Goal: Information Seeking & Learning: Learn about a topic

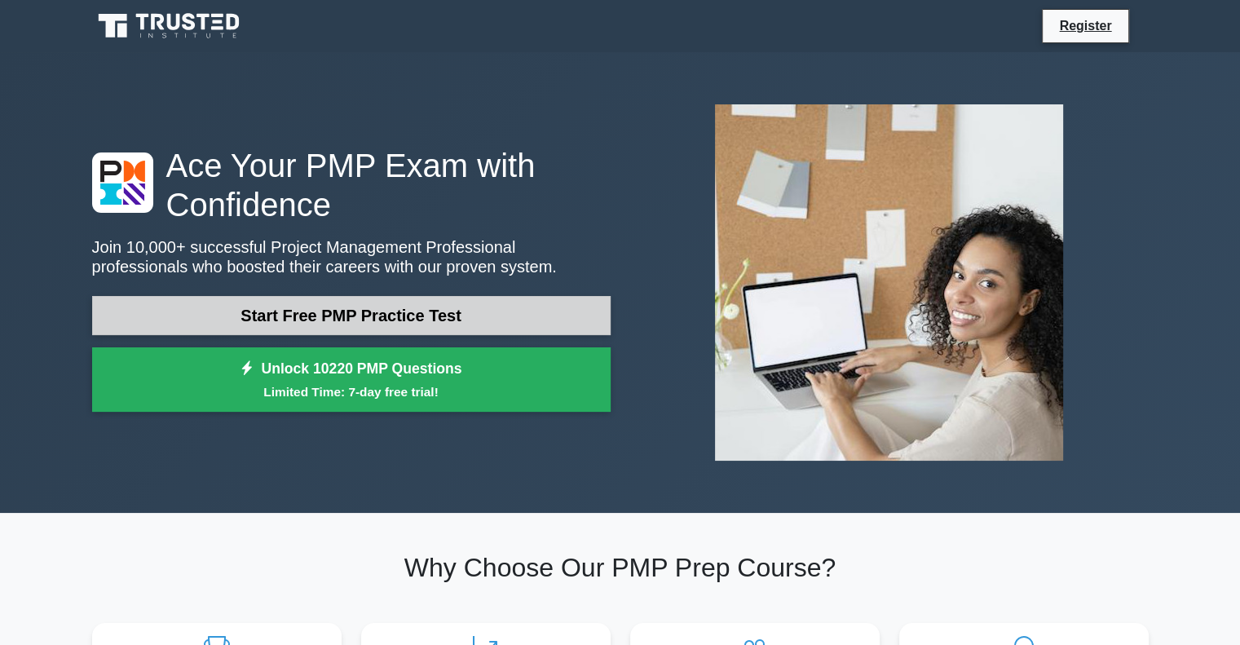
click at [307, 307] on link "Start Free PMP Practice Test" at bounding box center [351, 315] width 519 height 39
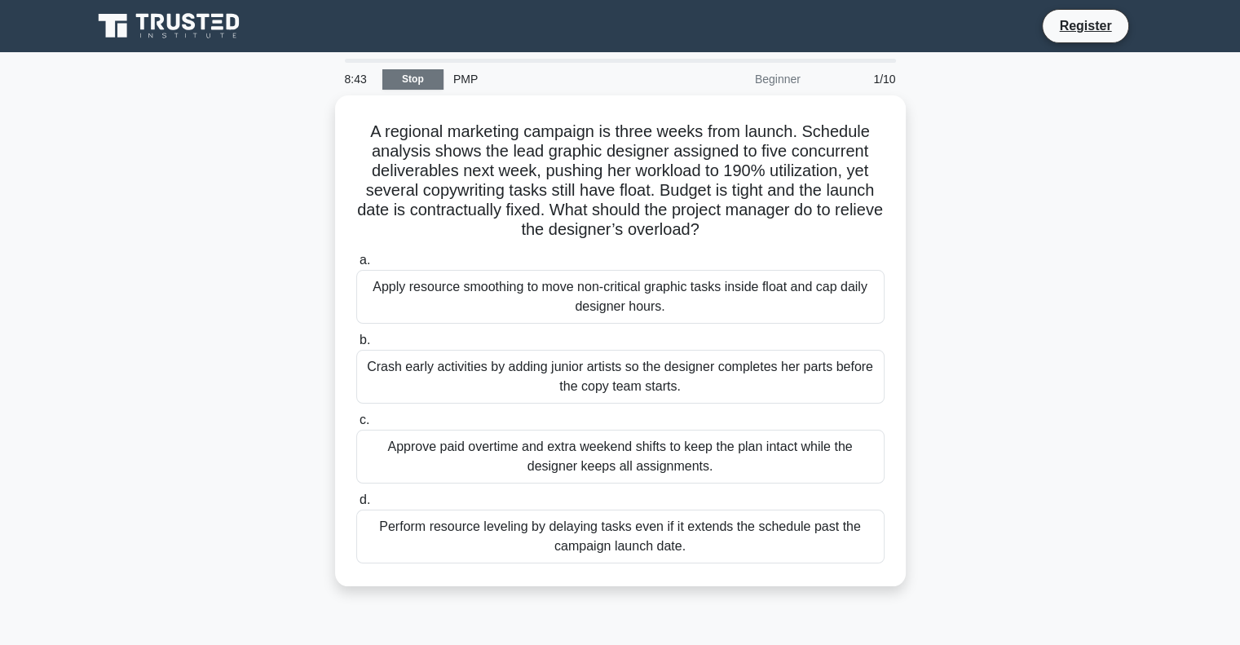
click at [398, 86] on link "Stop" at bounding box center [412, 79] width 61 height 20
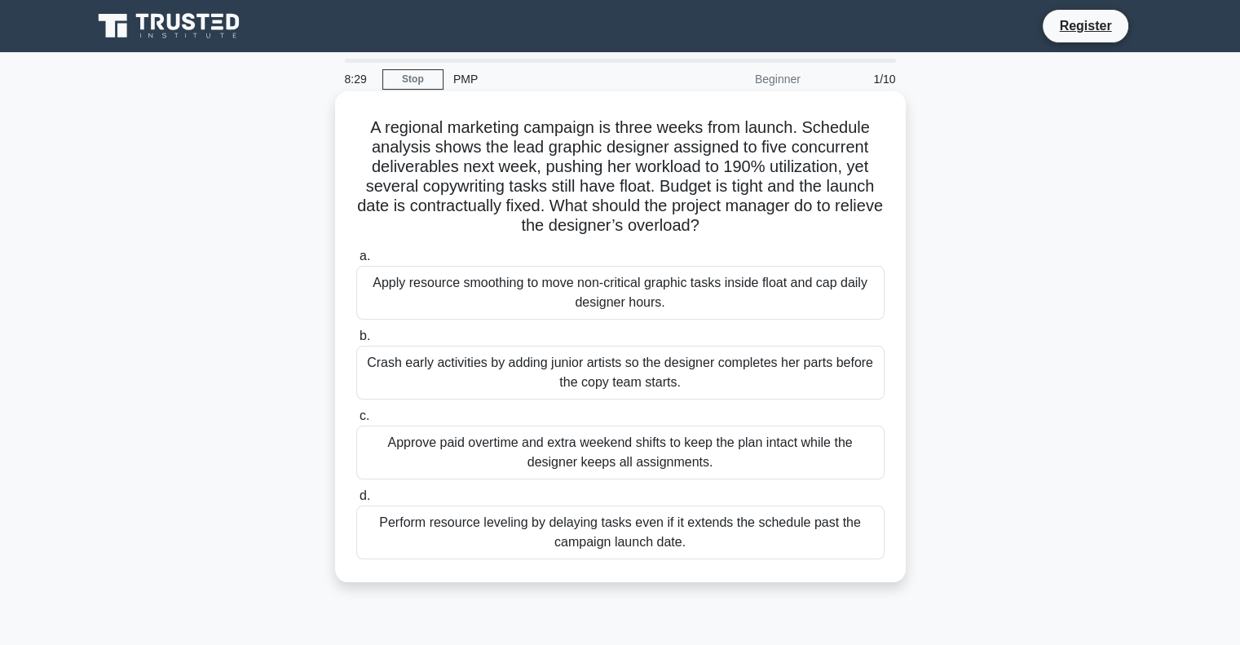
click at [658, 285] on div "Apply resource smoothing to move non-critical graphic tasks inside float and ca…" at bounding box center [620, 293] width 528 height 54
click at [356, 262] on input "a. Apply resource smoothing to move non-critical graphic tasks inside float and…" at bounding box center [356, 256] width 0 height 11
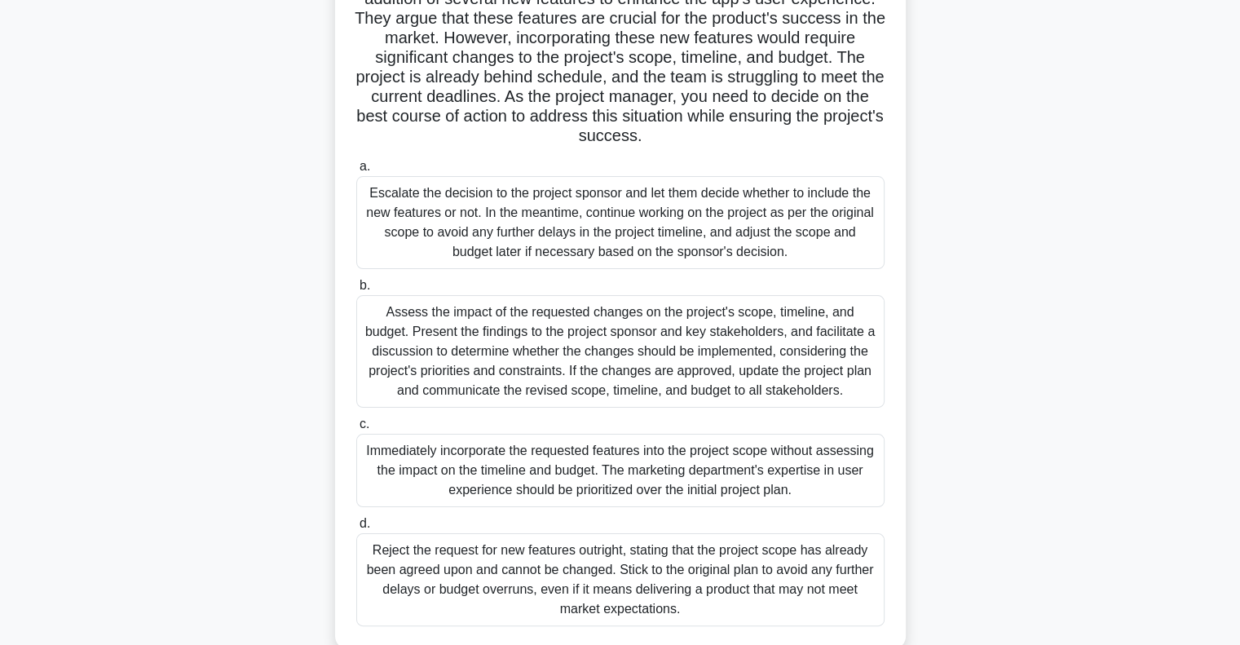
scroll to position [216, 0]
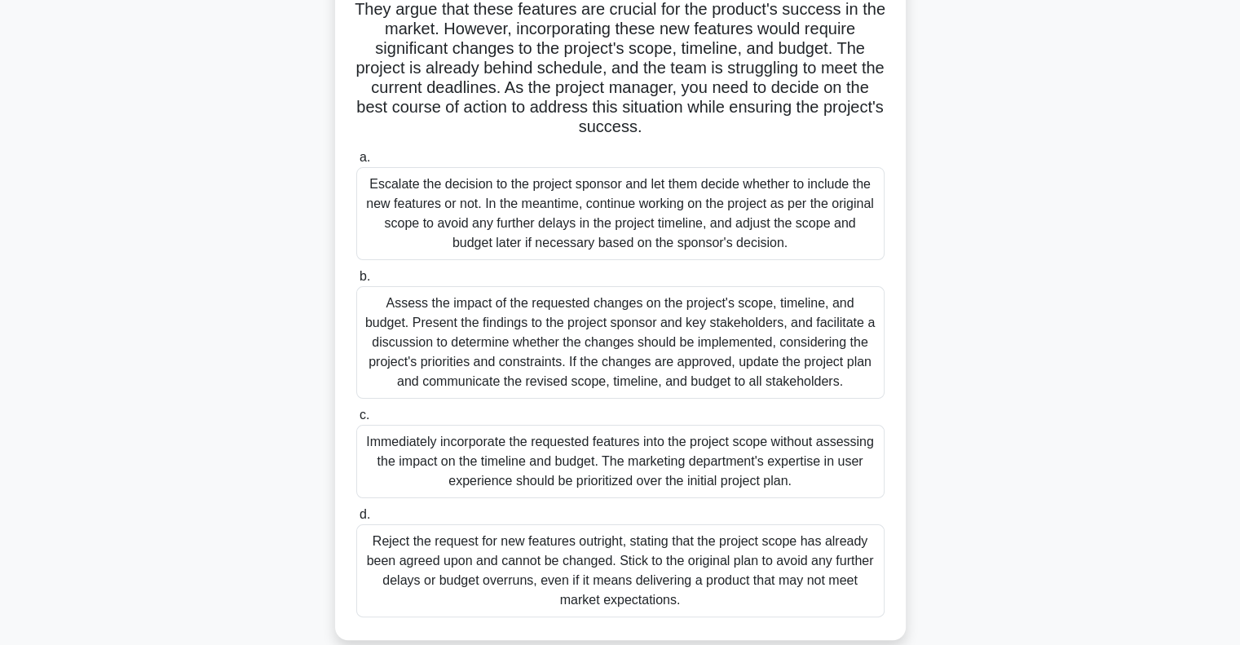
click at [705, 366] on div "Assess the impact of the requested changes on the project's scope, timeline, an…" at bounding box center [620, 342] width 528 height 113
click at [356, 282] on input "b. Assess the impact of the requested changes on the project's scope, timeline,…" at bounding box center [356, 277] width 0 height 11
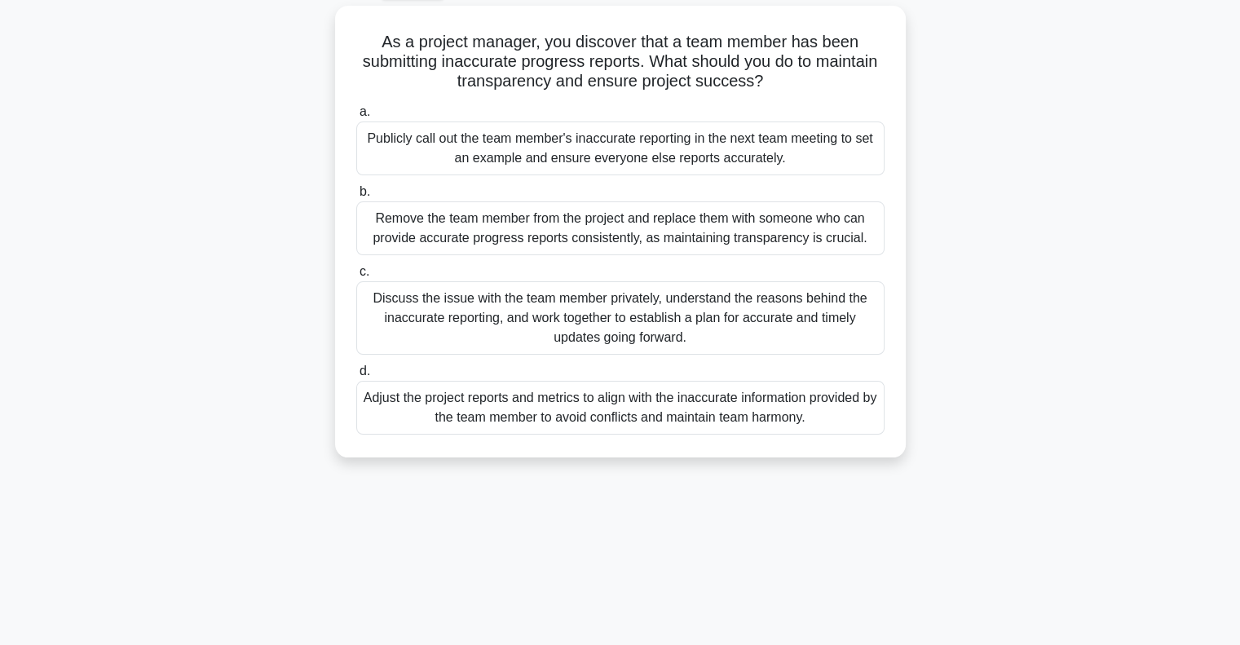
scroll to position [0, 0]
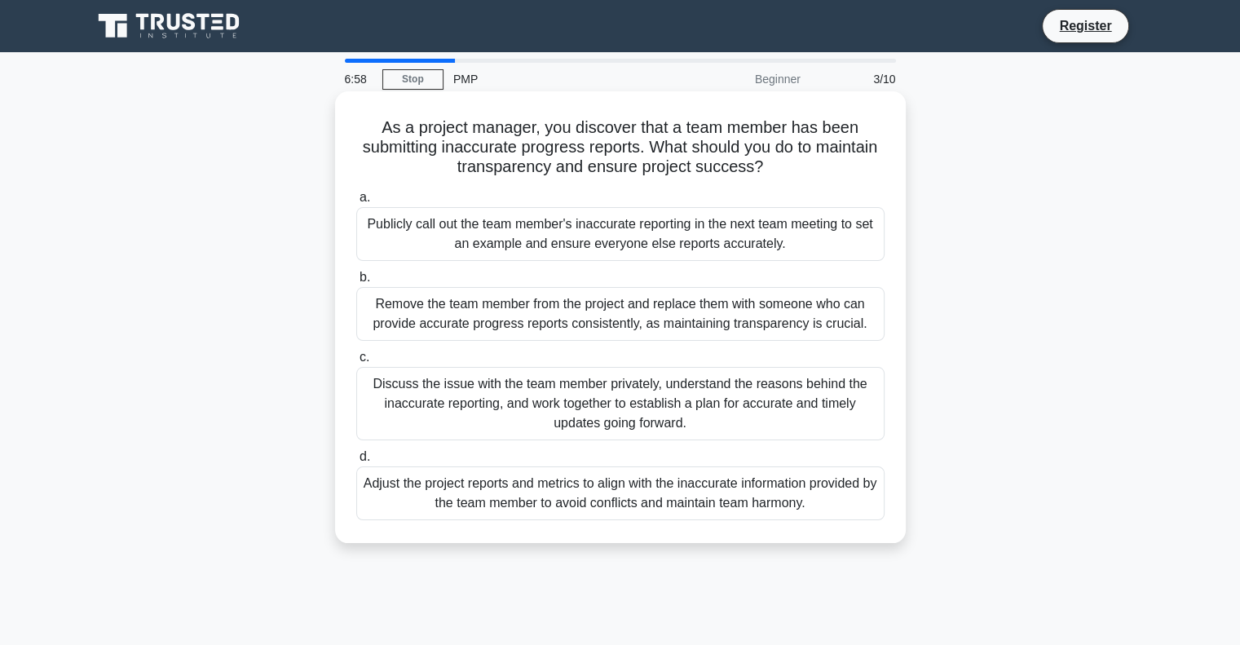
click at [675, 399] on div "Discuss the issue with the team member privately, understand the reasons behind…" at bounding box center [620, 403] width 528 height 73
click at [356, 363] on input "c. Discuss the issue with the team member privately, understand the reasons beh…" at bounding box center [356, 357] width 0 height 11
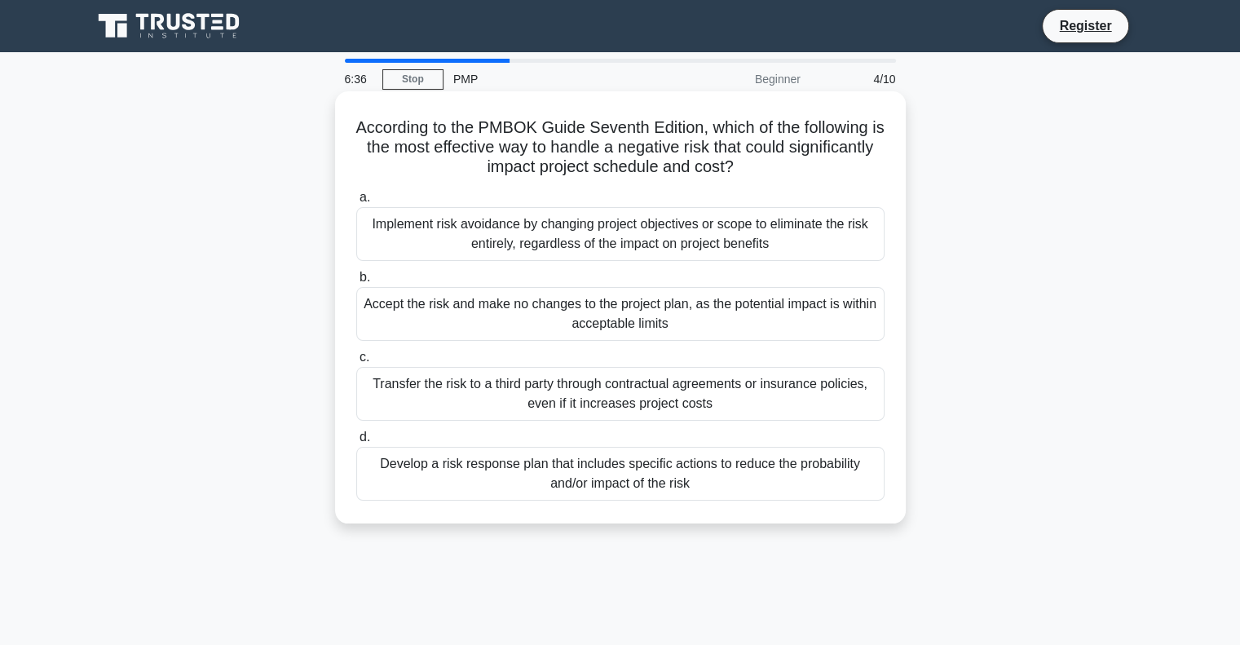
click at [630, 476] on div "Develop a risk response plan that includes specific actions to reduce the proba…" at bounding box center [620, 474] width 528 height 54
click at [356, 443] on input "d. Develop a risk response plan that includes specific actions to reduce the pr…" at bounding box center [356, 437] width 0 height 11
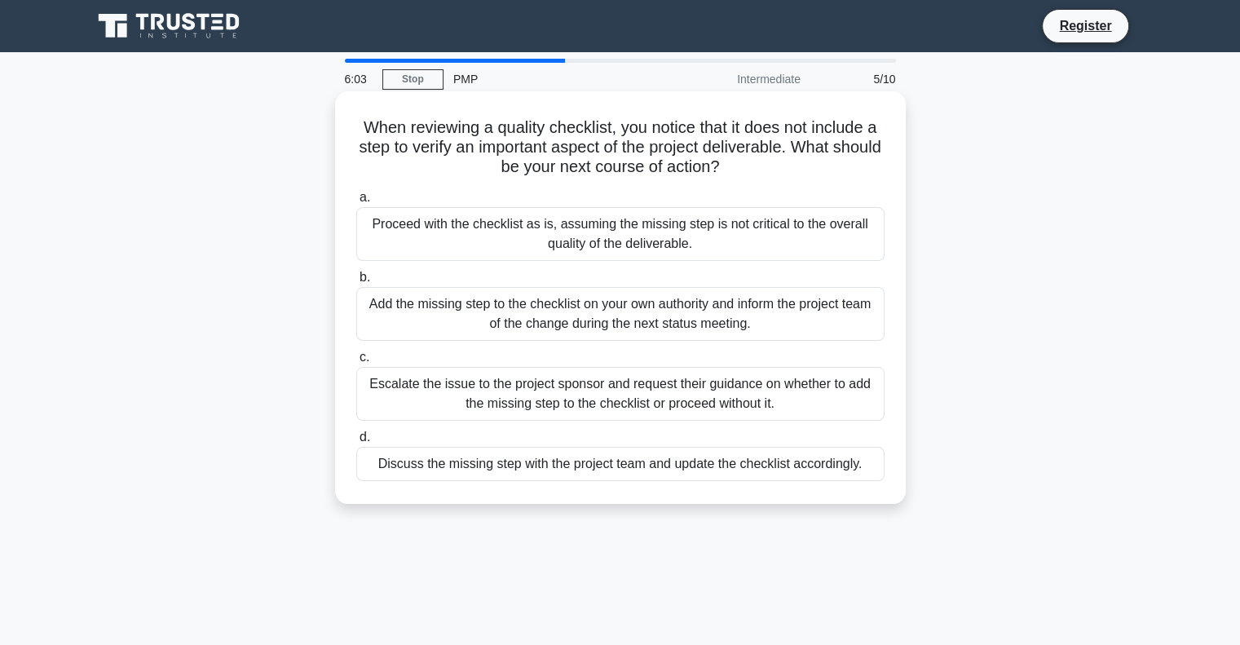
click at [672, 470] on div "Discuss the missing step with the project team and update the checklist accordi…" at bounding box center [620, 464] width 528 height 34
click at [356, 443] on input "d. Discuss the missing step with the project team and update the checklist acco…" at bounding box center [356, 437] width 0 height 11
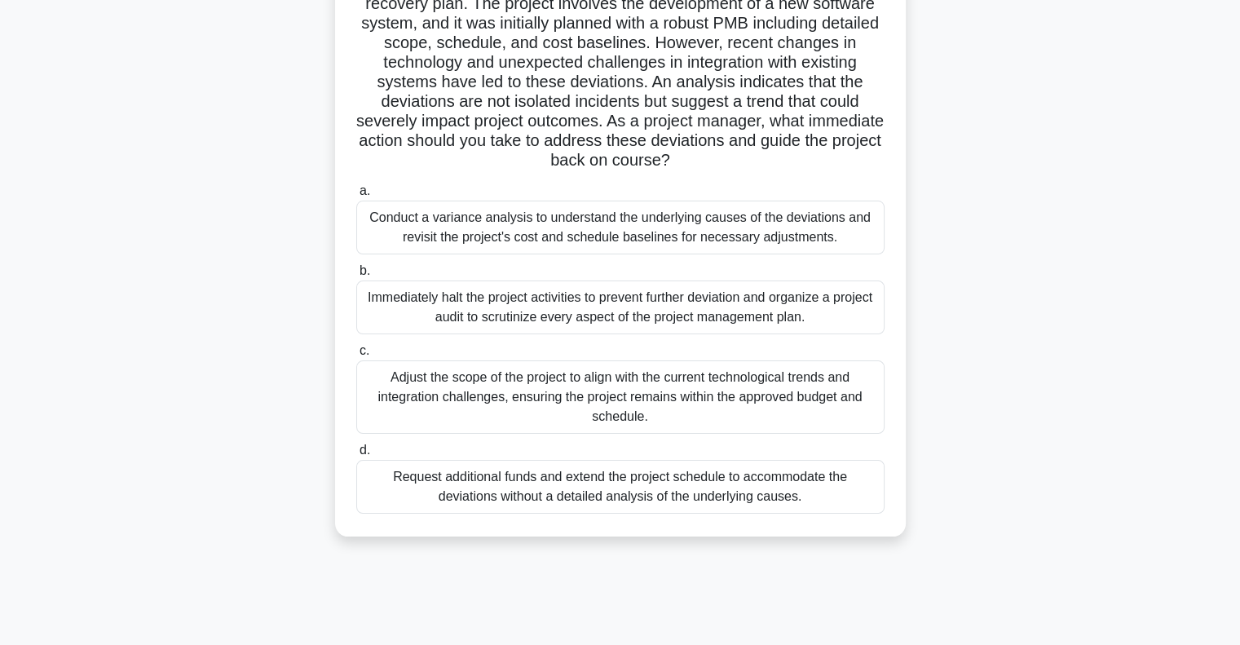
scroll to position [236, 0]
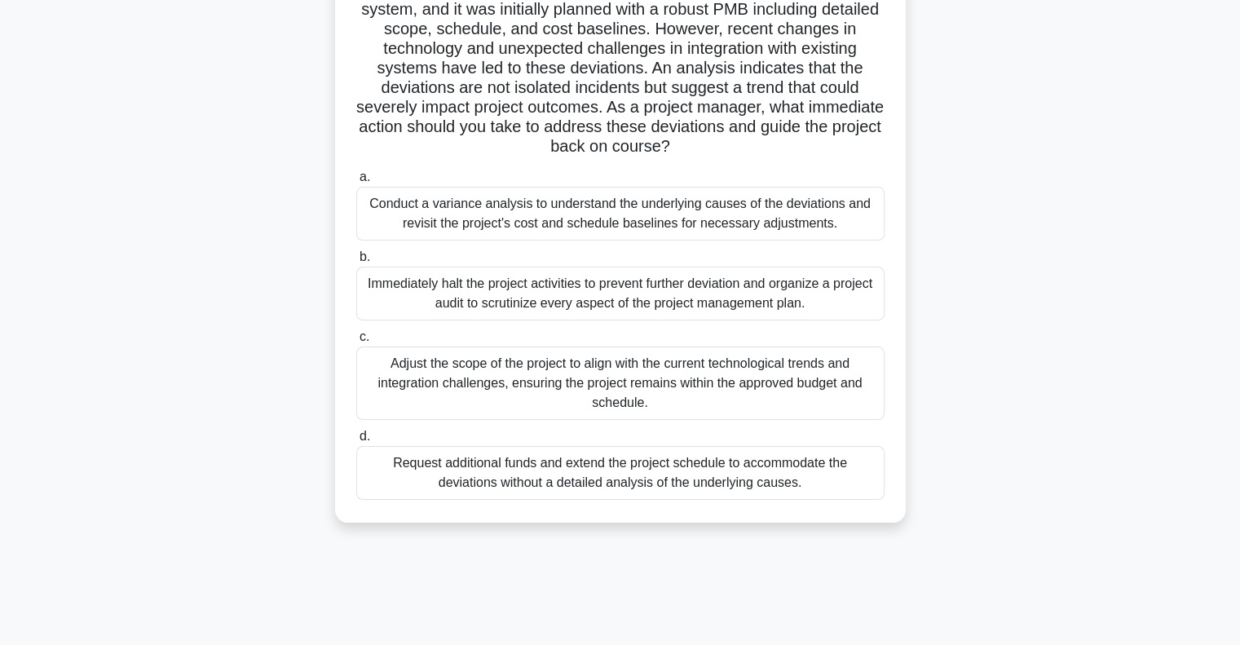
click at [838, 217] on div "Conduct a variance analysis to understand the underlying causes of the deviatio…" at bounding box center [620, 214] width 528 height 54
click at [356, 183] on input "a. Conduct a variance analysis to understand the underlying causes of the devia…" at bounding box center [356, 177] width 0 height 11
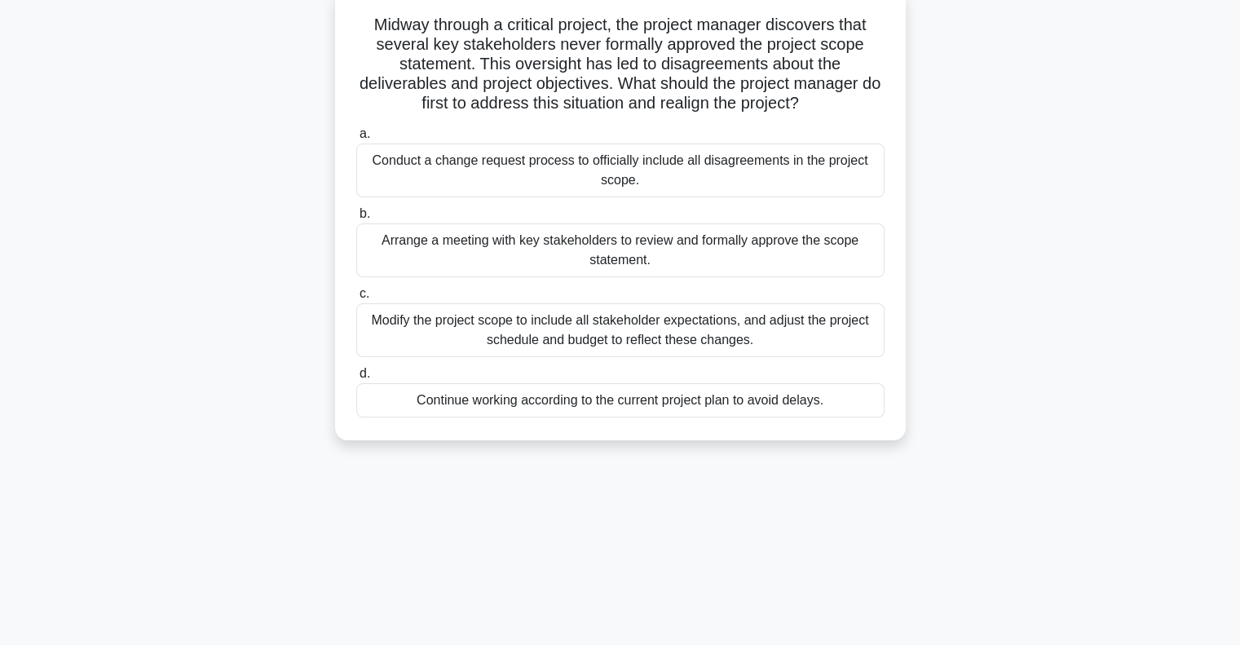
scroll to position [0, 0]
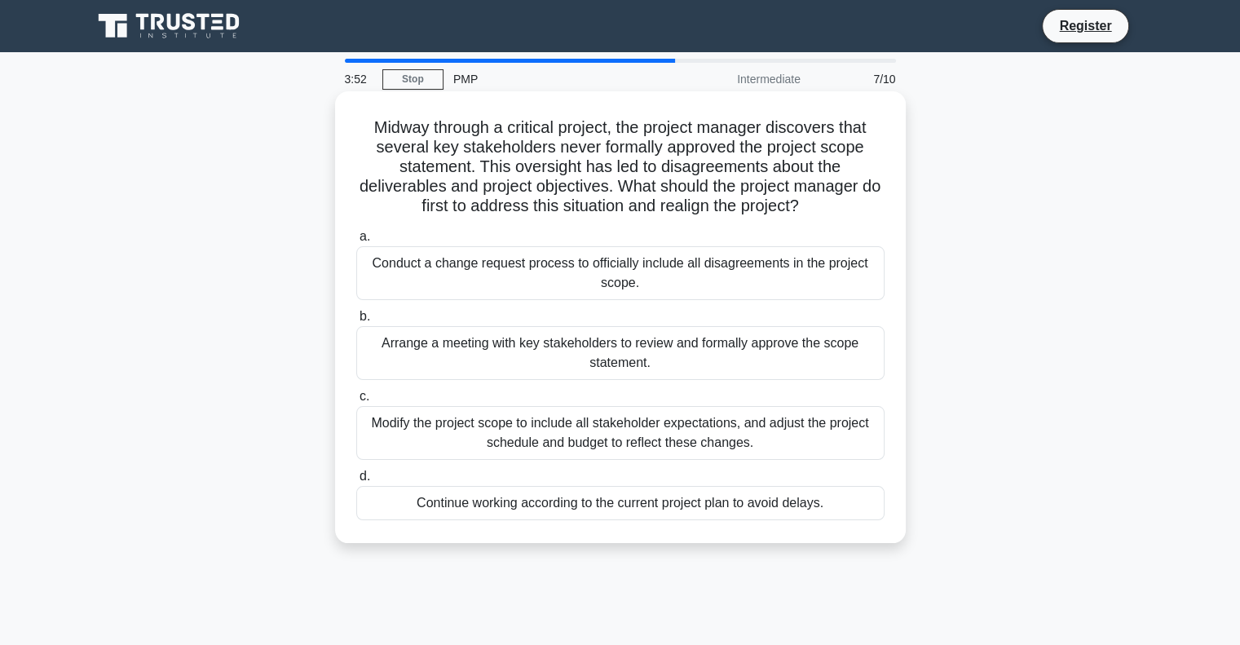
click at [703, 282] on div "Conduct a change request process to officially include all disagreements in the…" at bounding box center [620, 273] width 528 height 54
click at [356, 242] on input "a. Conduct a change request process to officially include all disagreements in …" at bounding box center [356, 237] width 0 height 11
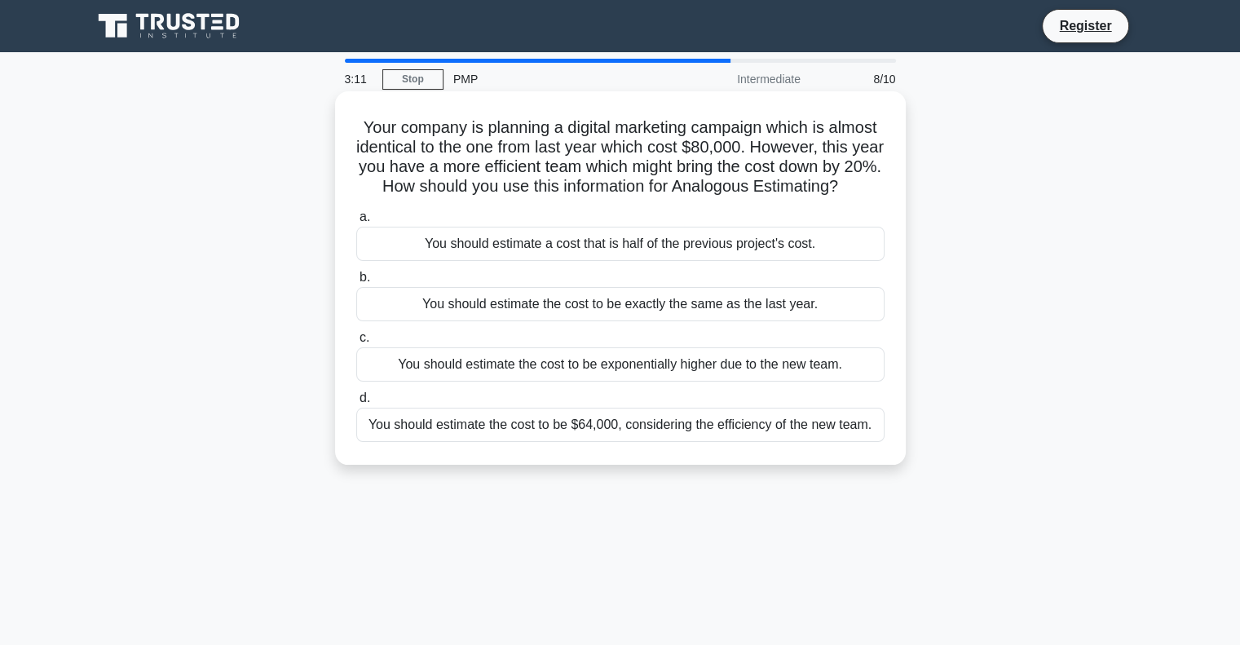
click at [777, 321] on div "You should estimate the cost to be exactly the same as the last year." at bounding box center [620, 304] width 528 height 34
click at [356, 283] on input "b. You should estimate the cost to be exactly the same as the last year." at bounding box center [356, 277] width 0 height 11
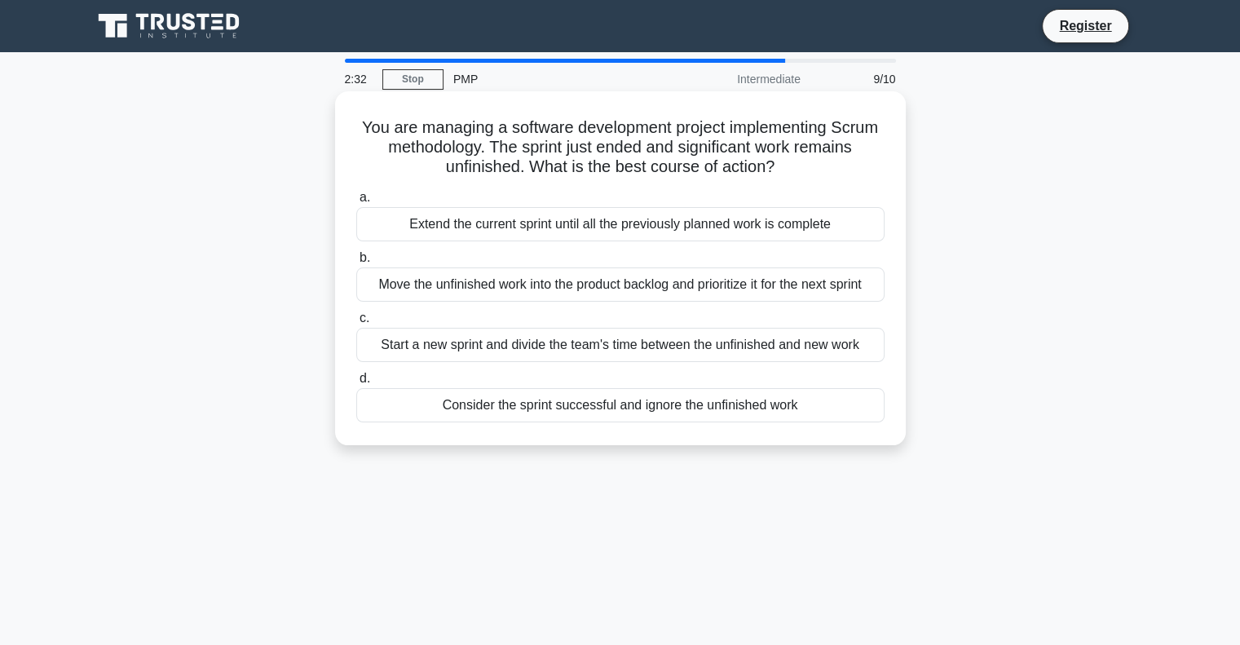
click at [744, 300] on div "Move the unfinished work into the product backlog and prioritize it for the nex…" at bounding box center [620, 284] width 528 height 34
click at [356, 263] on input "b. Move the unfinished work into the product backlog and prioritize it for the …" at bounding box center [356, 258] width 0 height 11
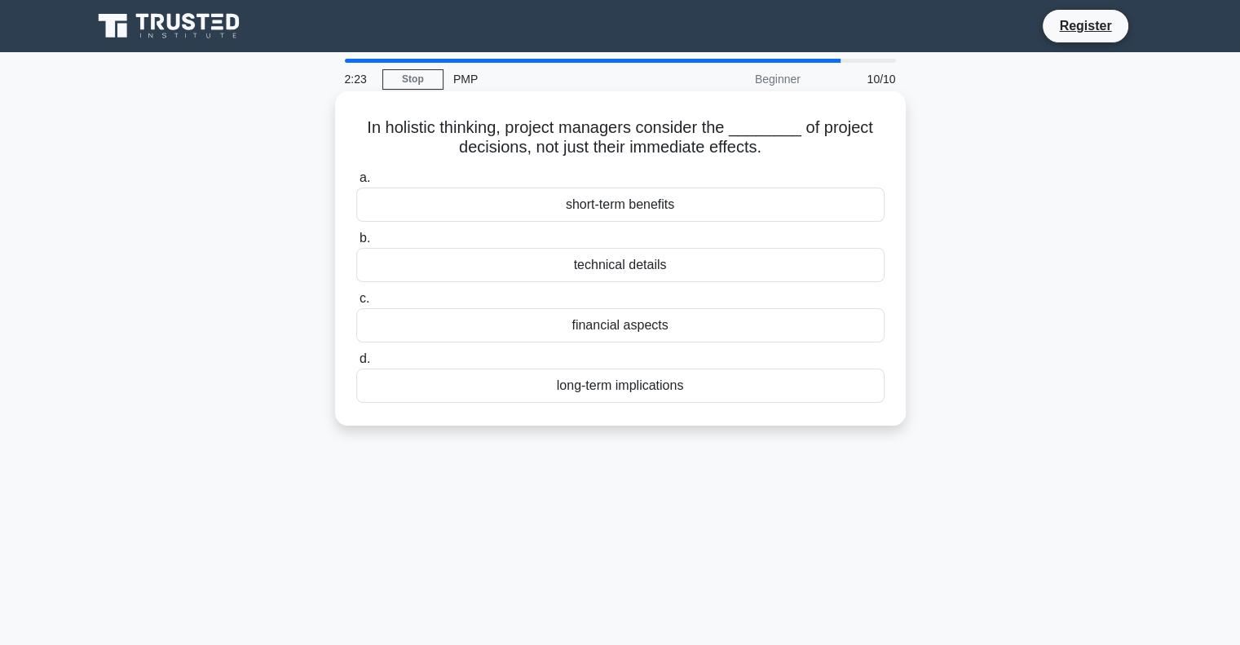
click at [671, 387] on div "long-term implications" at bounding box center [620, 386] width 528 height 34
click at [356, 365] on input "d. long-term implications" at bounding box center [356, 359] width 0 height 11
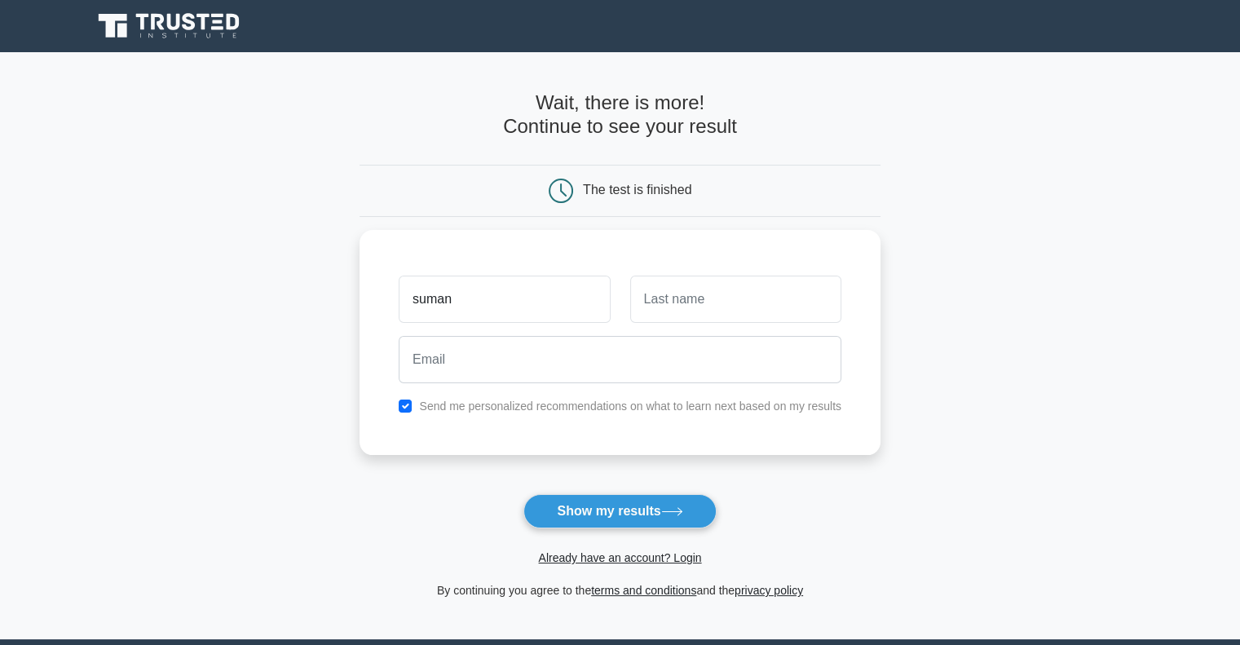
type input "suman"
click at [735, 284] on input "text" at bounding box center [735, 295] width 211 height 47
type input "sinha"
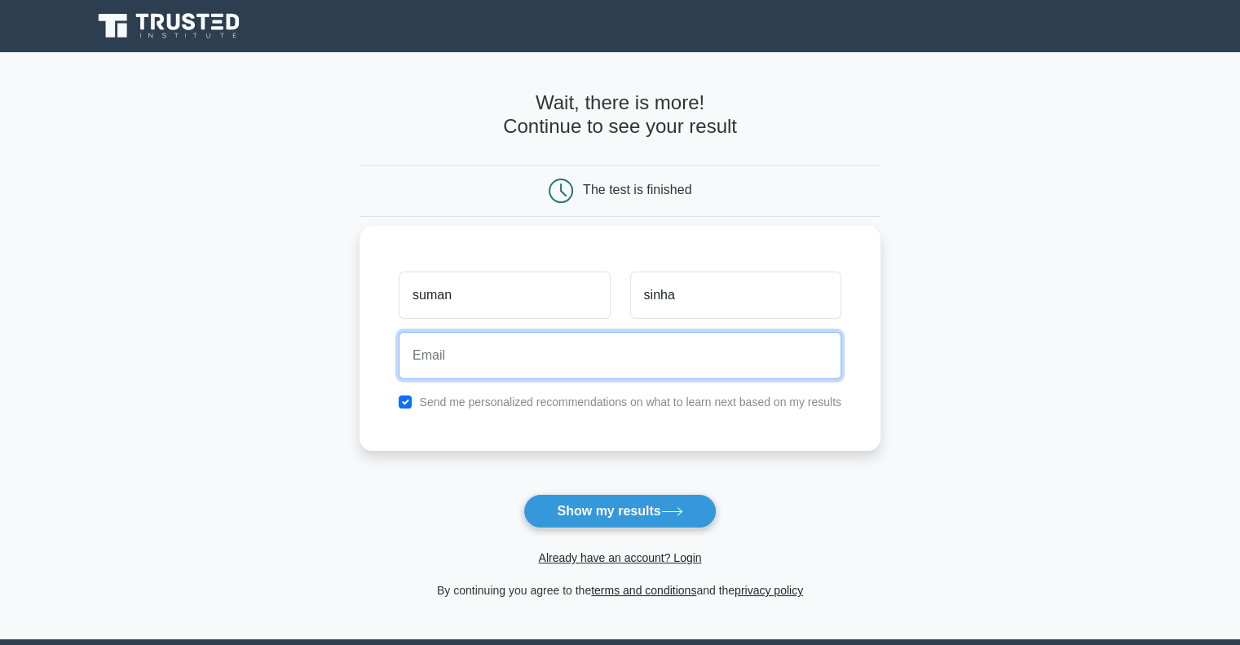
click at [594, 351] on input "email" at bounding box center [620, 355] width 443 height 47
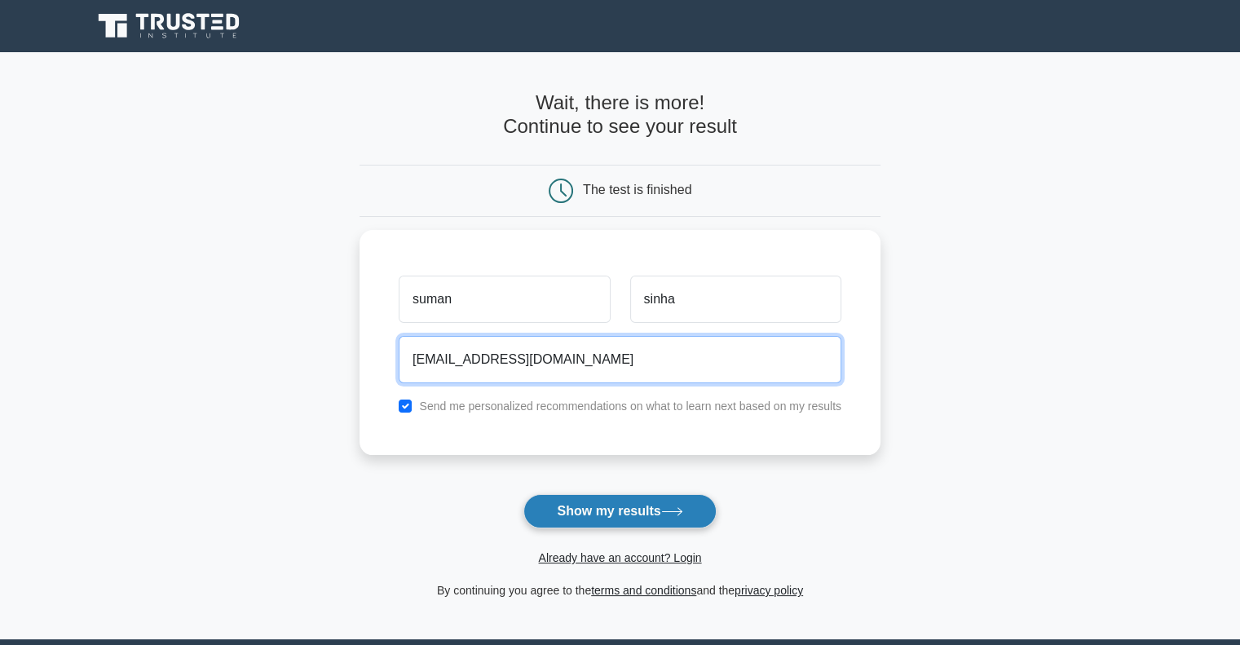
type input "sumansinha626@gmail.com"
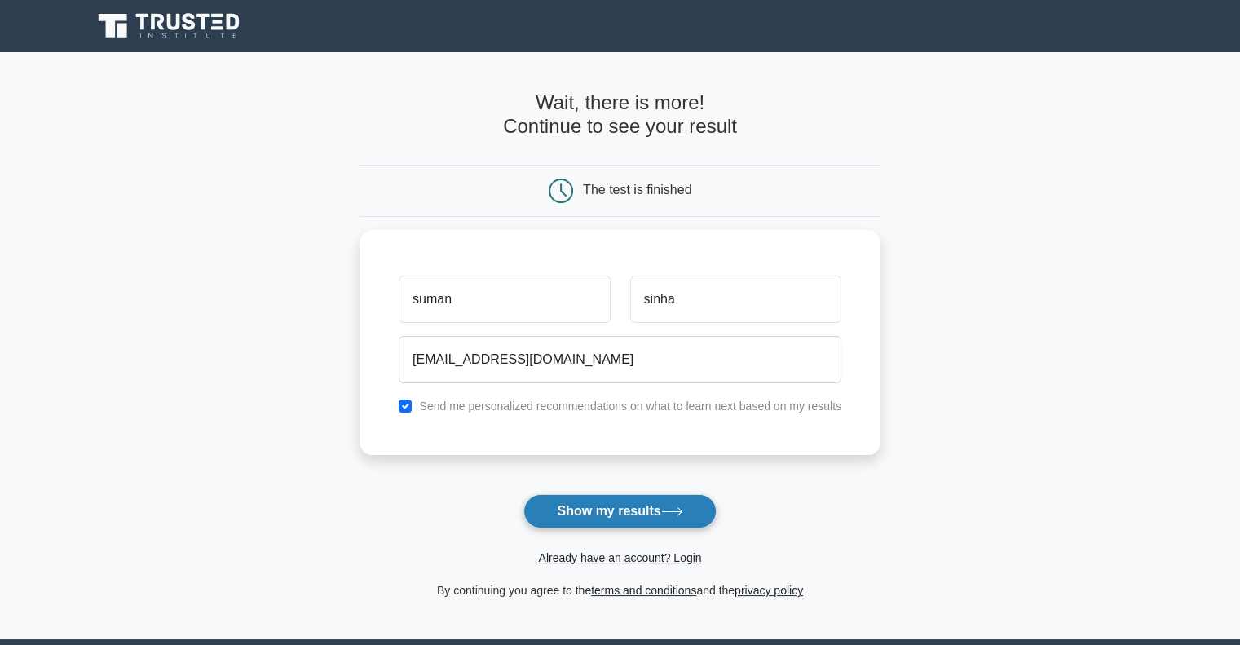
click at [620, 523] on button "Show my results" at bounding box center [620, 511] width 192 height 34
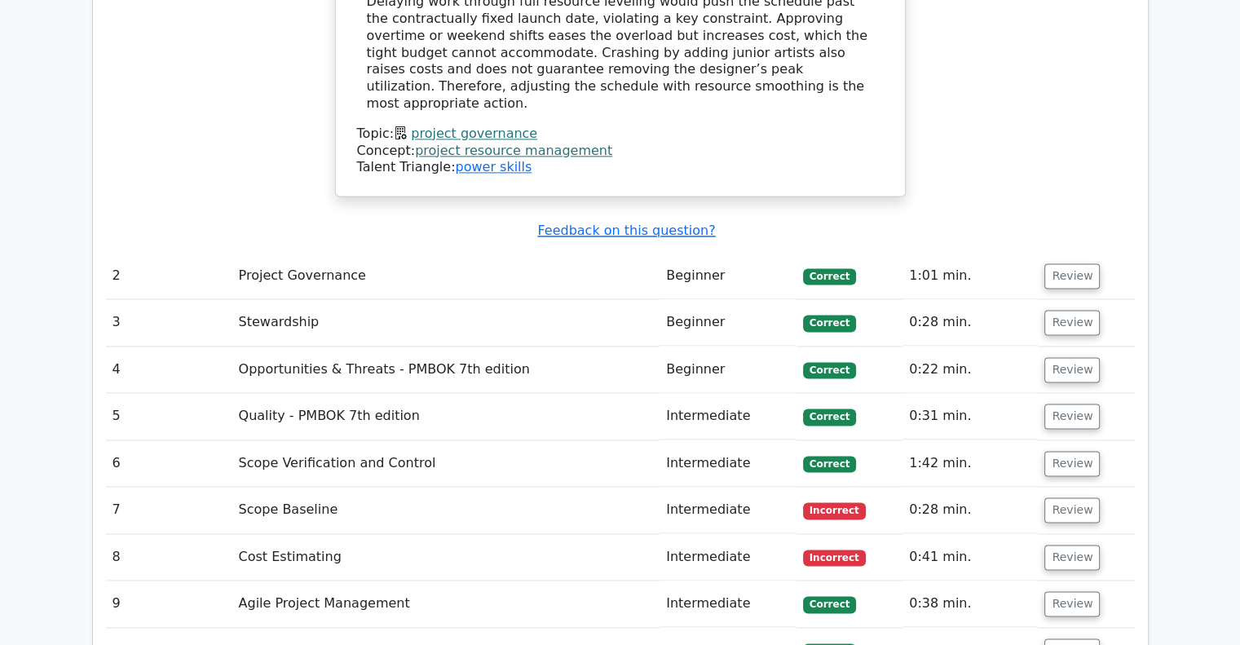
scroll to position [2268, 0]
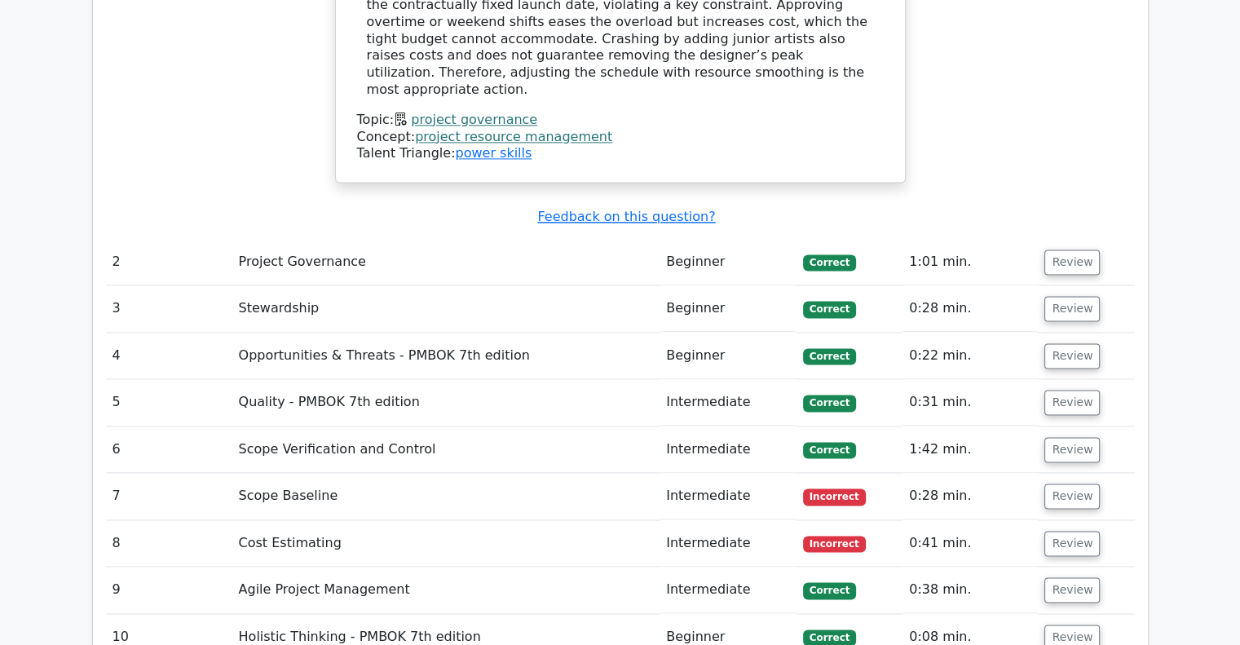
click at [287, 473] on td "Scope Baseline" at bounding box center [446, 496] width 428 height 46
click at [1079, 484] on button "Review" at bounding box center [1072, 496] width 55 height 25
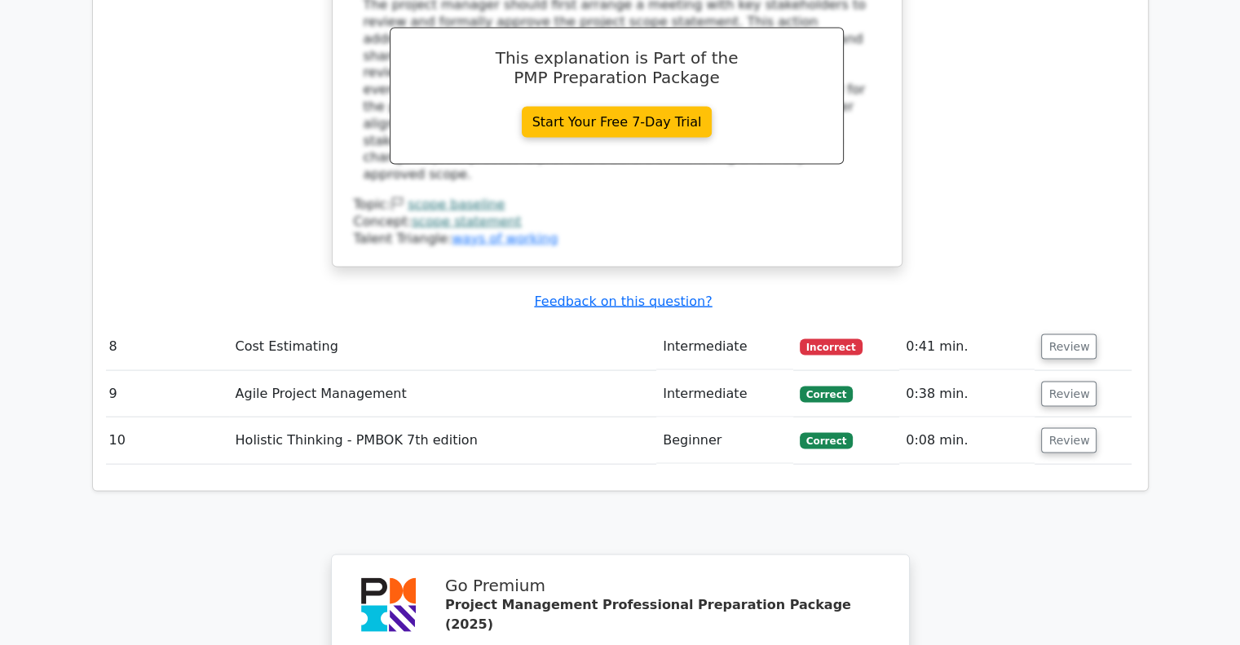
scroll to position [3272, 0]
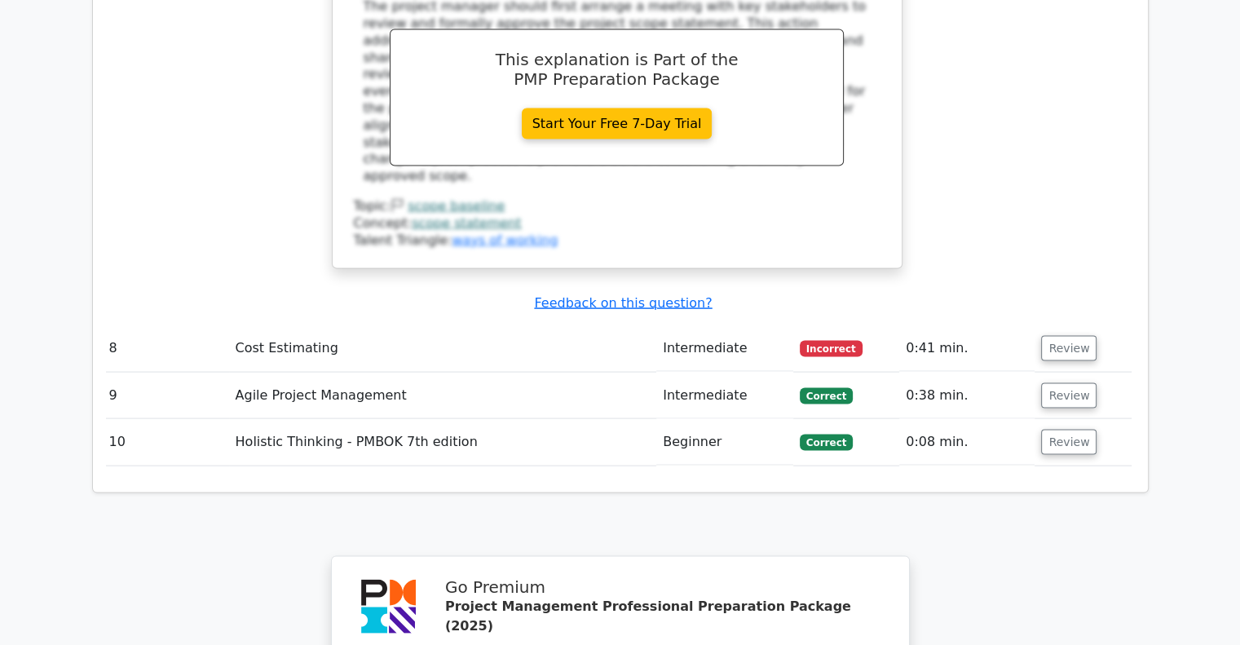
click at [294, 325] on td "Cost Estimating" at bounding box center [443, 348] width 428 height 46
click at [1072, 336] on button "Review" at bounding box center [1068, 348] width 55 height 25
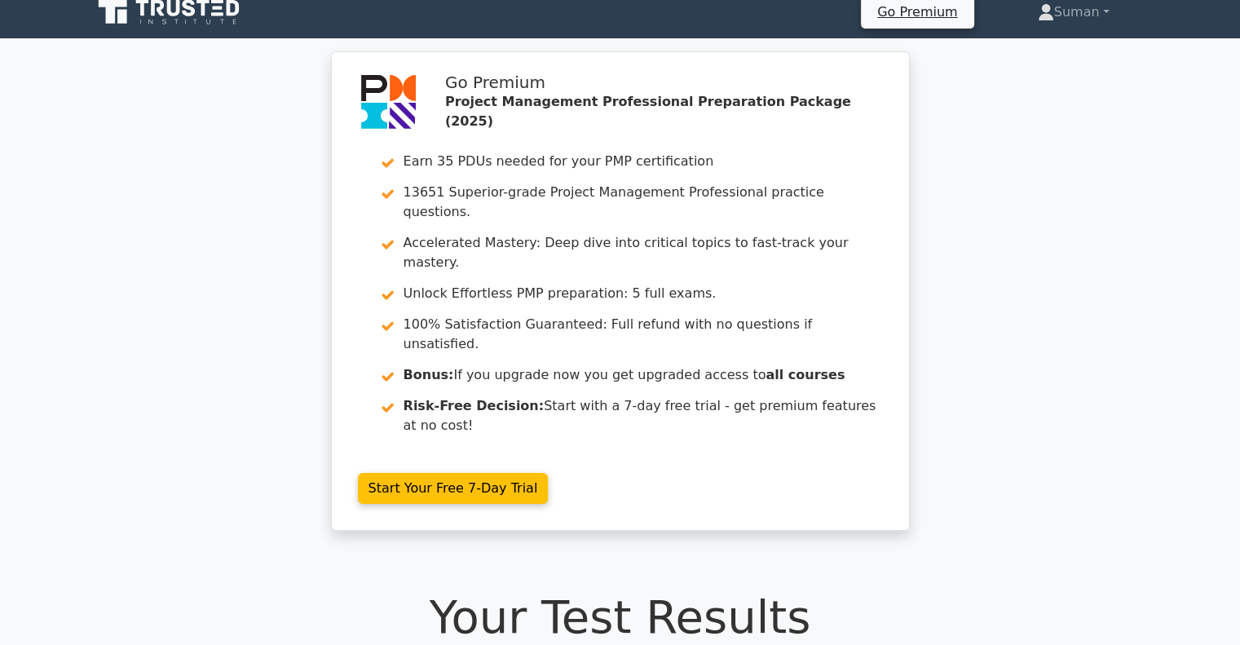
scroll to position [0, 0]
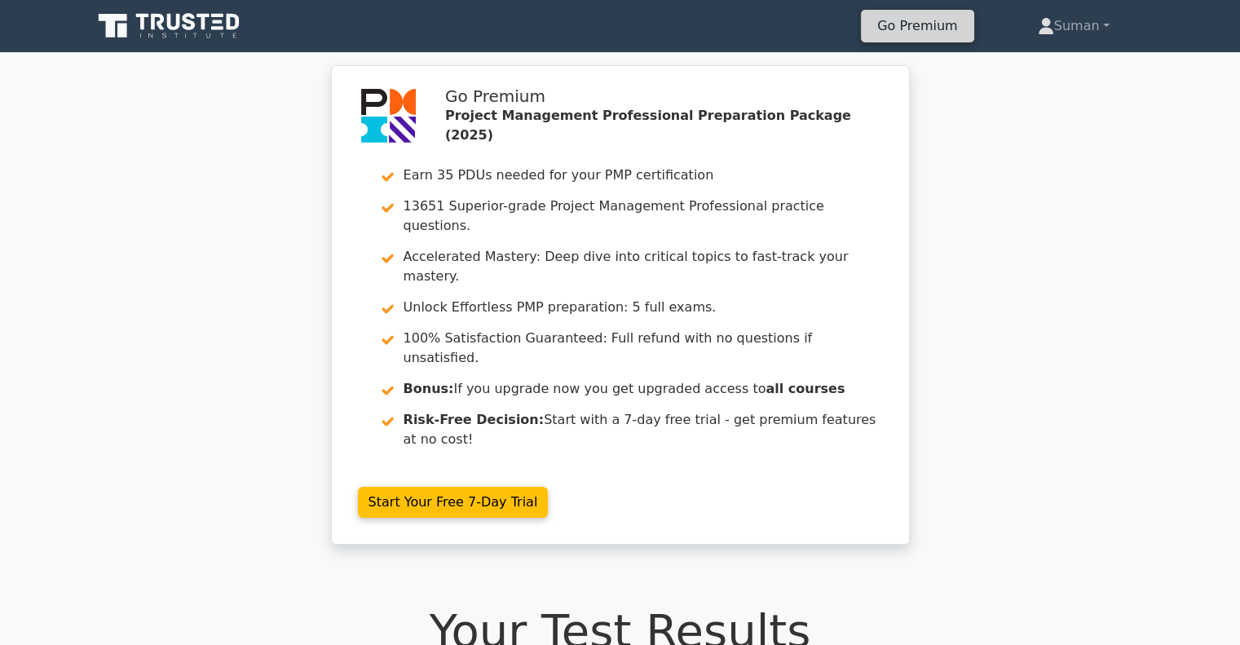
click at [939, 31] on link "Go Premium" at bounding box center [917, 26] width 99 height 22
